Goal: Task Accomplishment & Management: Manage account settings

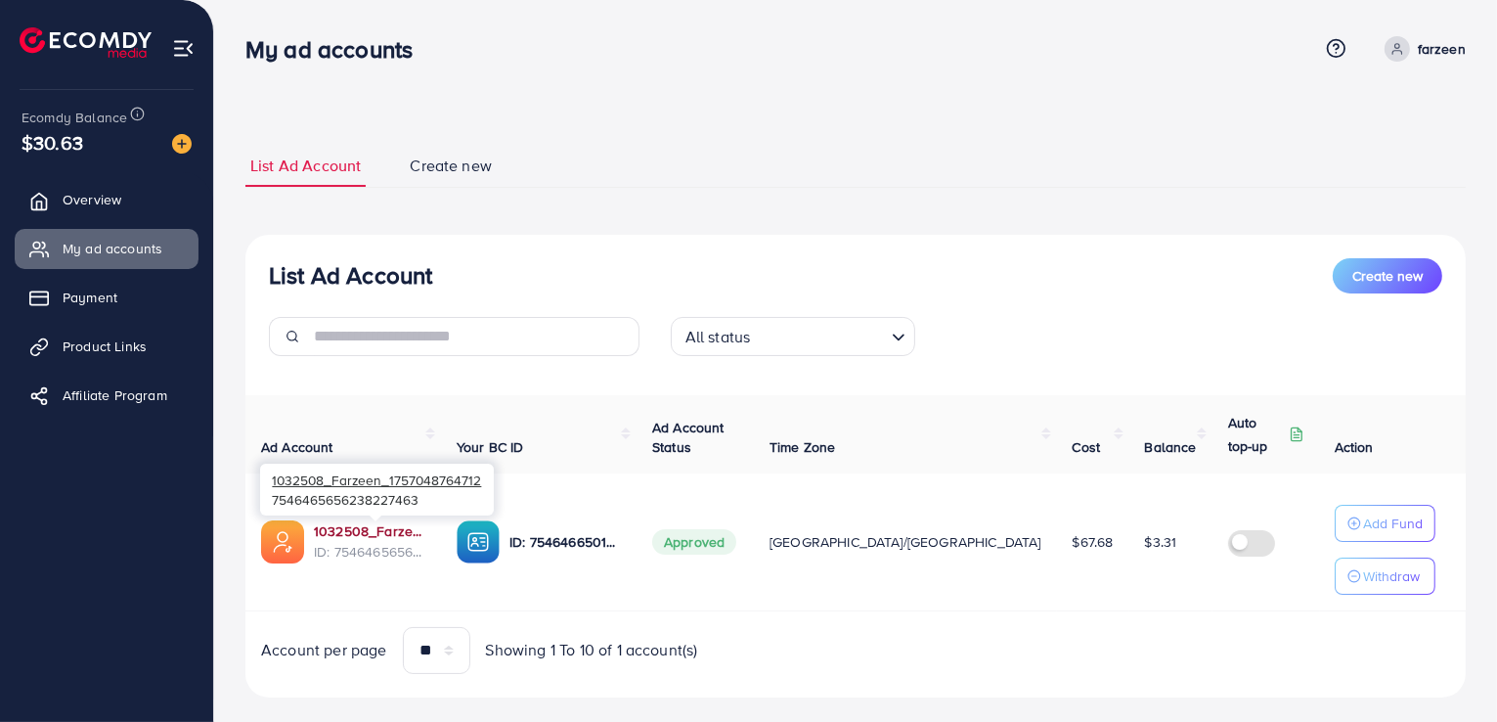
click at [378, 535] on link "1032508_Farzeen_1757048764712" at bounding box center [369, 531] width 111 height 20
click at [141, 343] on span "Product Links" at bounding box center [109, 346] width 84 height 20
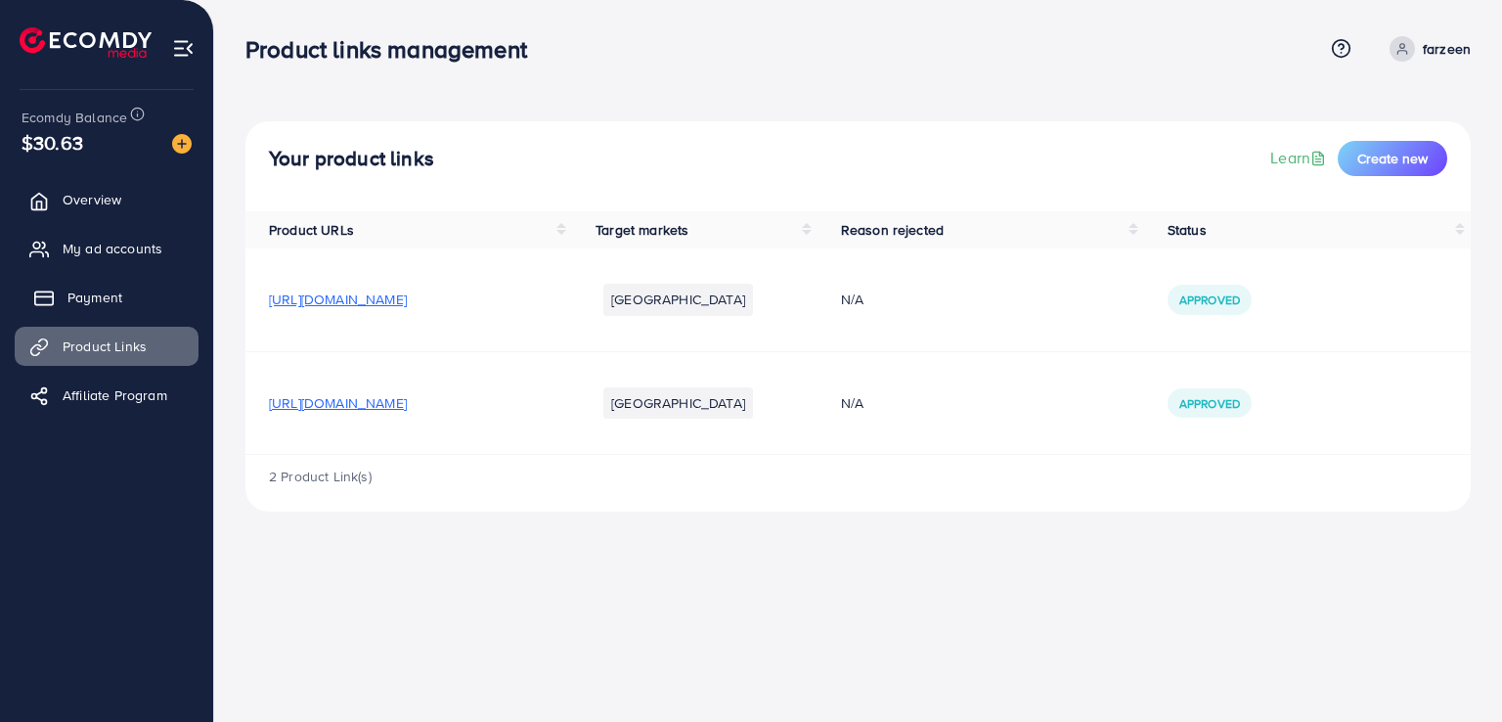
click at [140, 289] on link "Payment" at bounding box center [107, 297] width 184 height 39
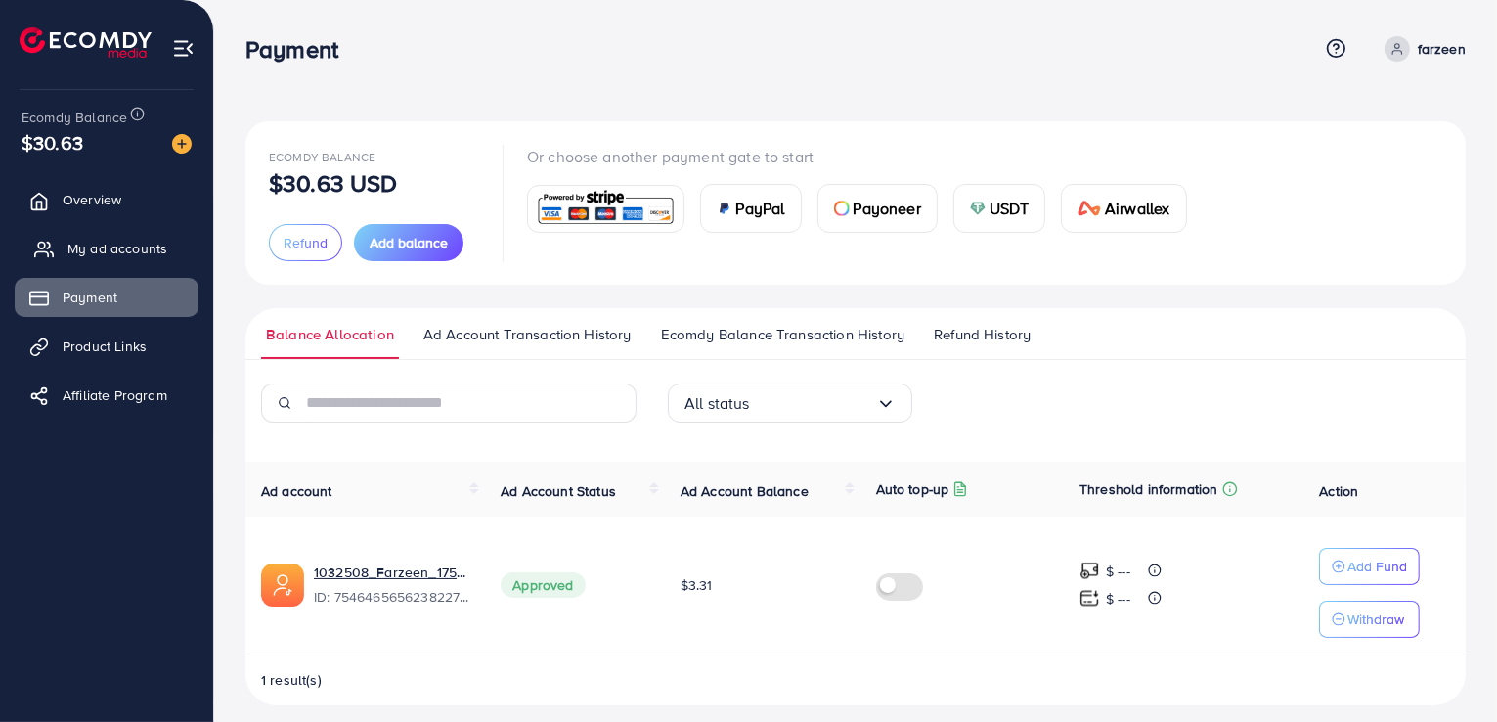
click at [156, 245] on span "My ad accounts" at bounding box center [117, 249] width 100 height 20
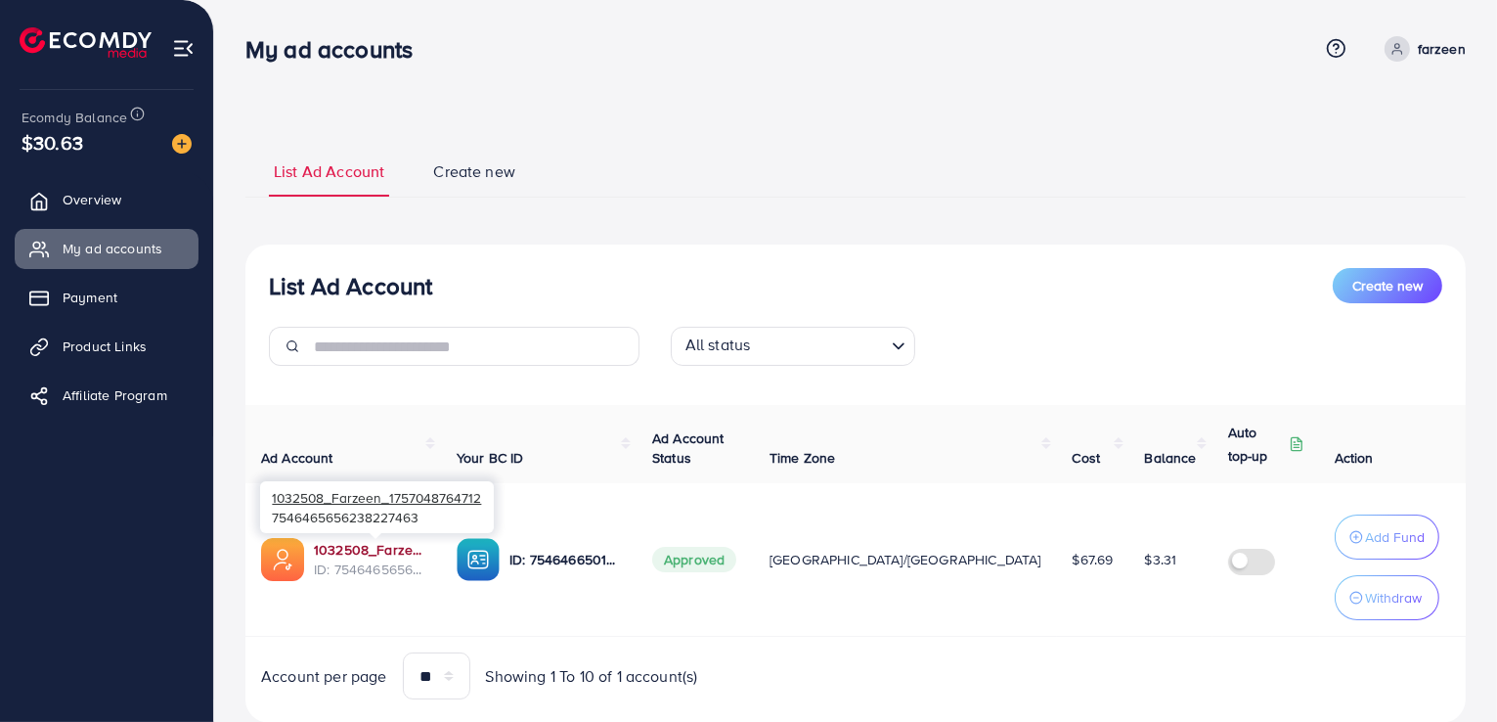
click at [376, 549] on link "1032508_Farzeen_1757048764712" at bounding box center [369, 550] width 111 height 20
